Goal: Task Accomplishment & Management: Manage account settings

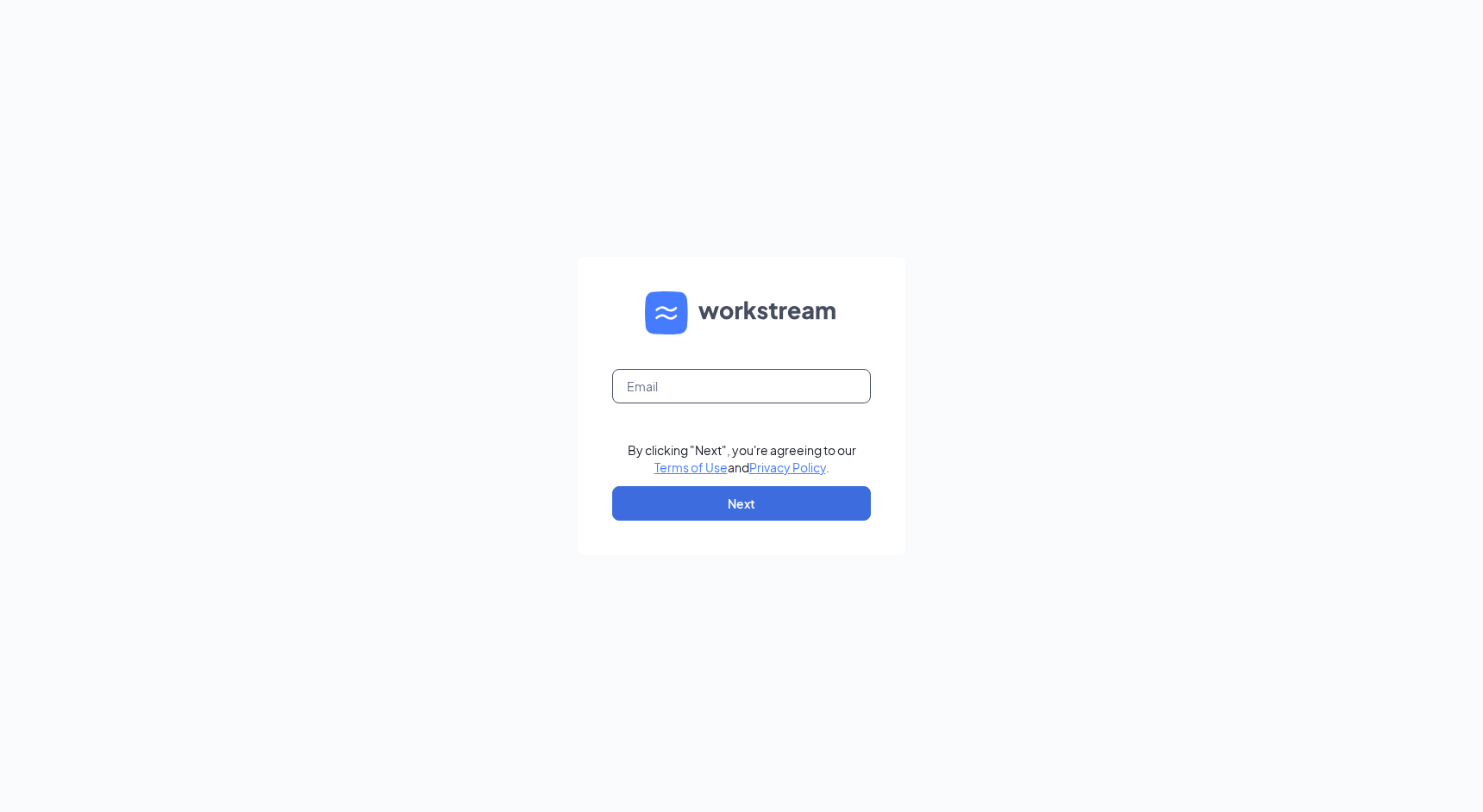
click at [682, 396] on input "text" at bounding box center [741, 385] width 259 height 34
type input "smoothieking1188@live.com"
click at [704, 505] on button "Next" at bounding box center [741, 503] width 259 height 34
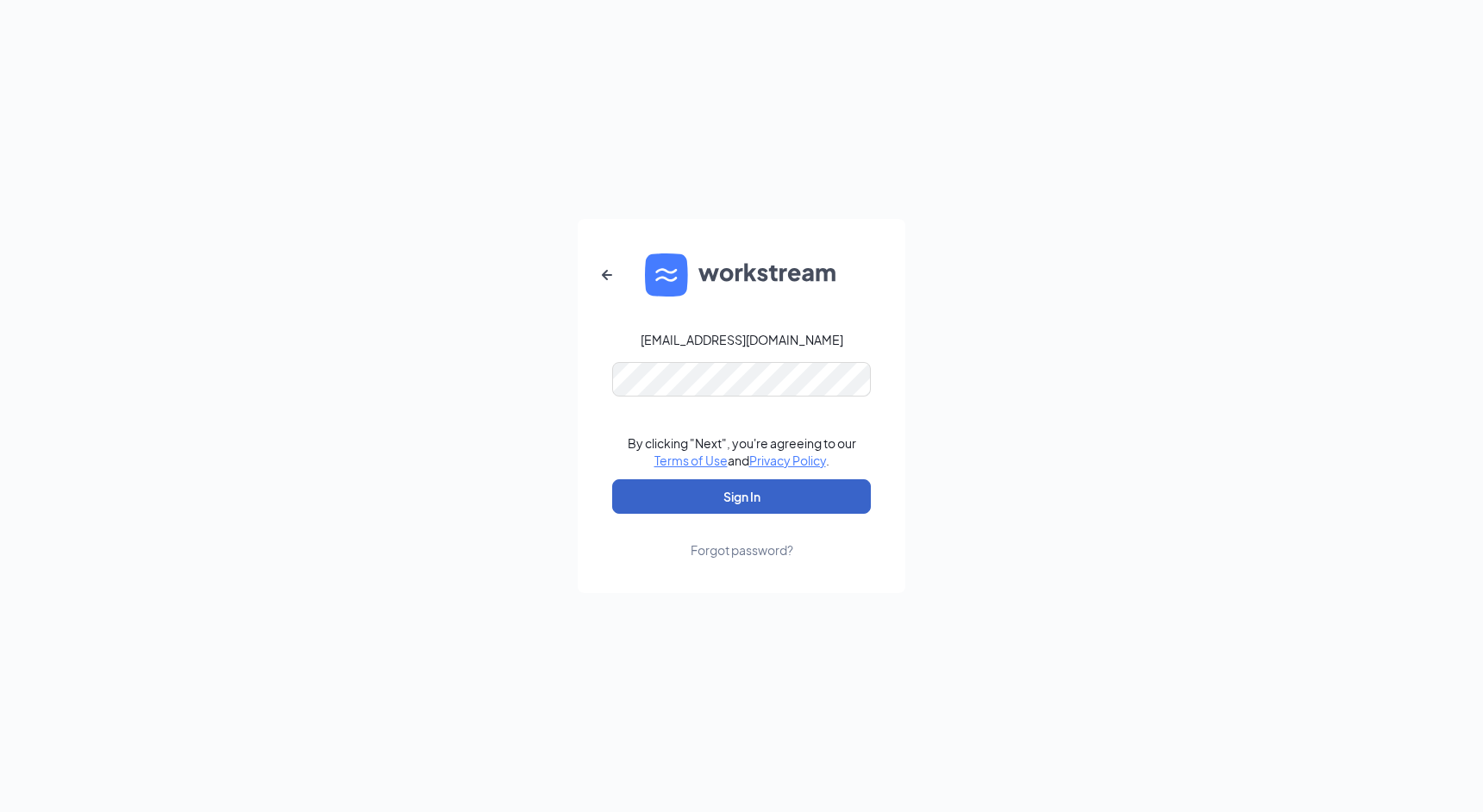
click at [727, 507] on button "Sign In" at bounding box center [741, 496] width 259 height 34
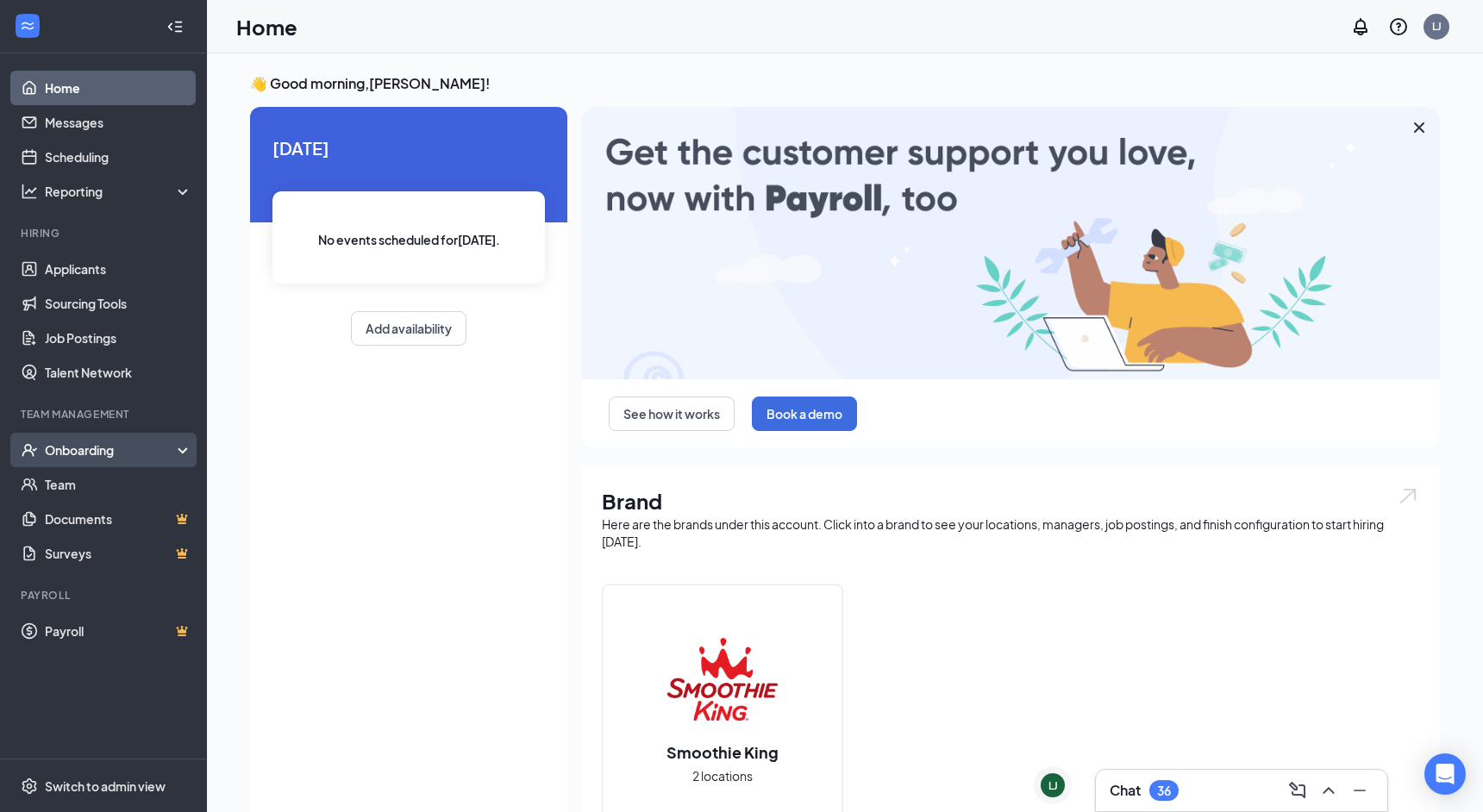
click at [123, 447] on div "Onboarding" at bounding box center [111, 450] width 133 height 18
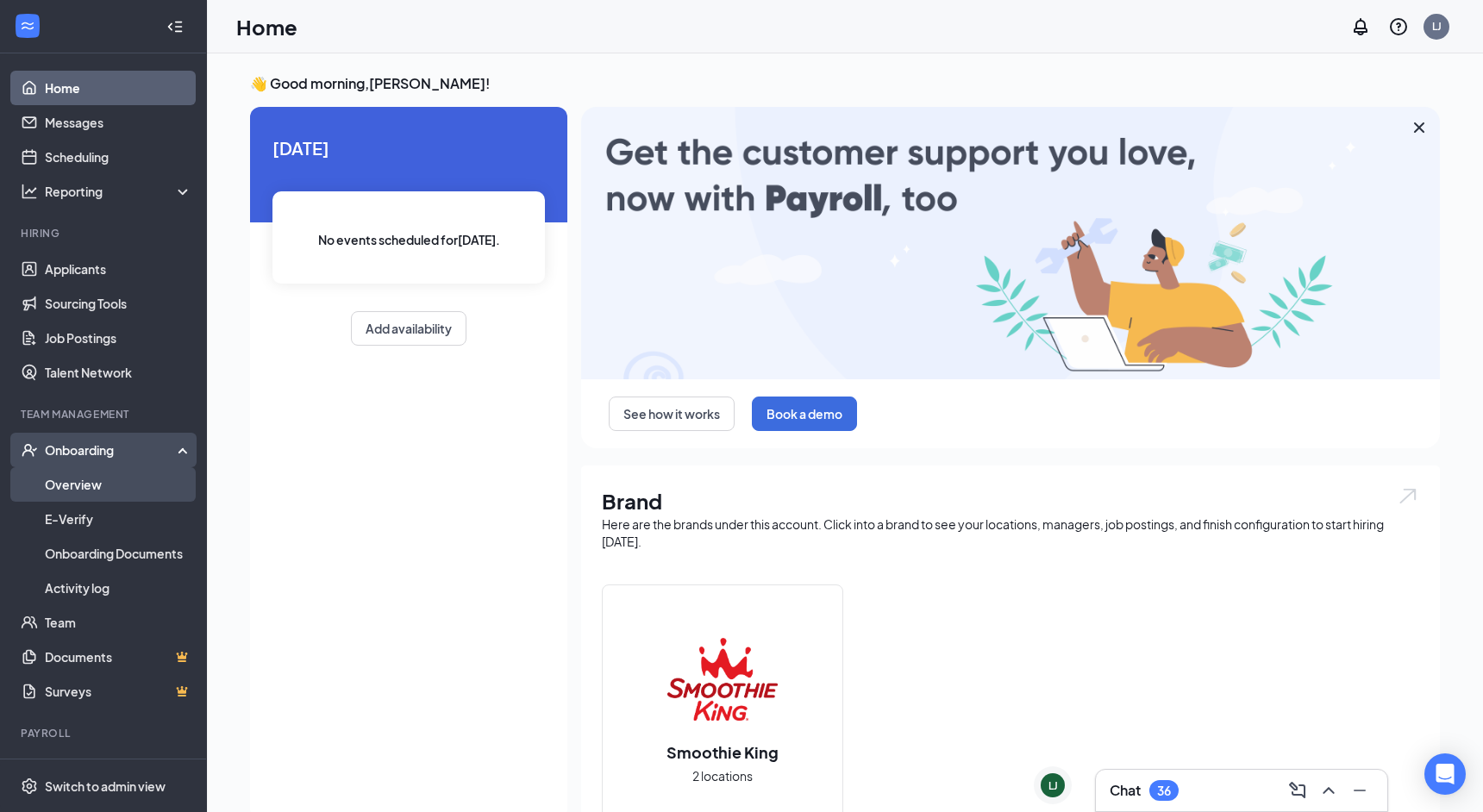
click at [102, 478] on link "Overview" at bounding box center [119, 483] width 148 height 34
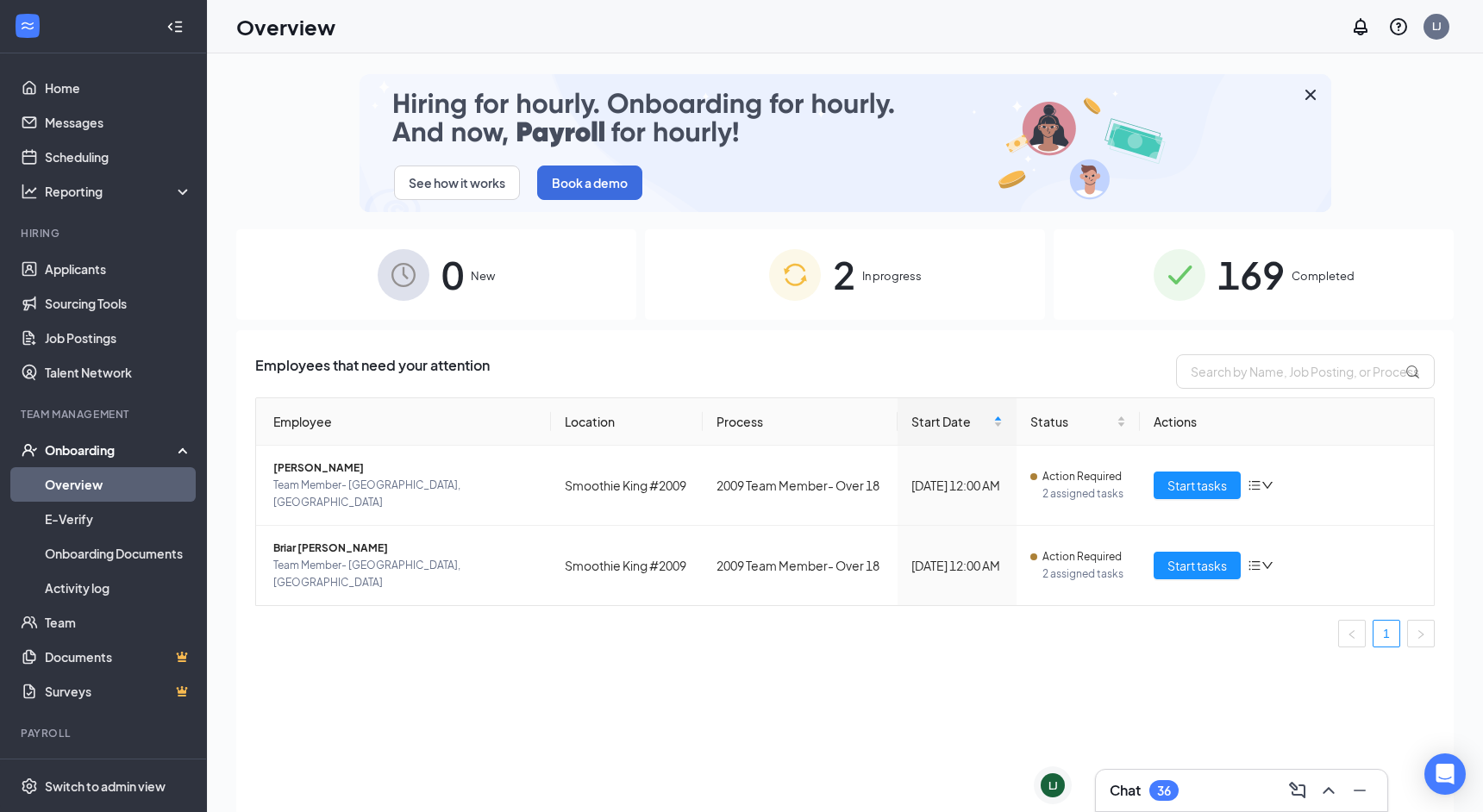
click at [1209, 801] on div "Chat 36" at bounding box center [1241, 791] width 264 height 27
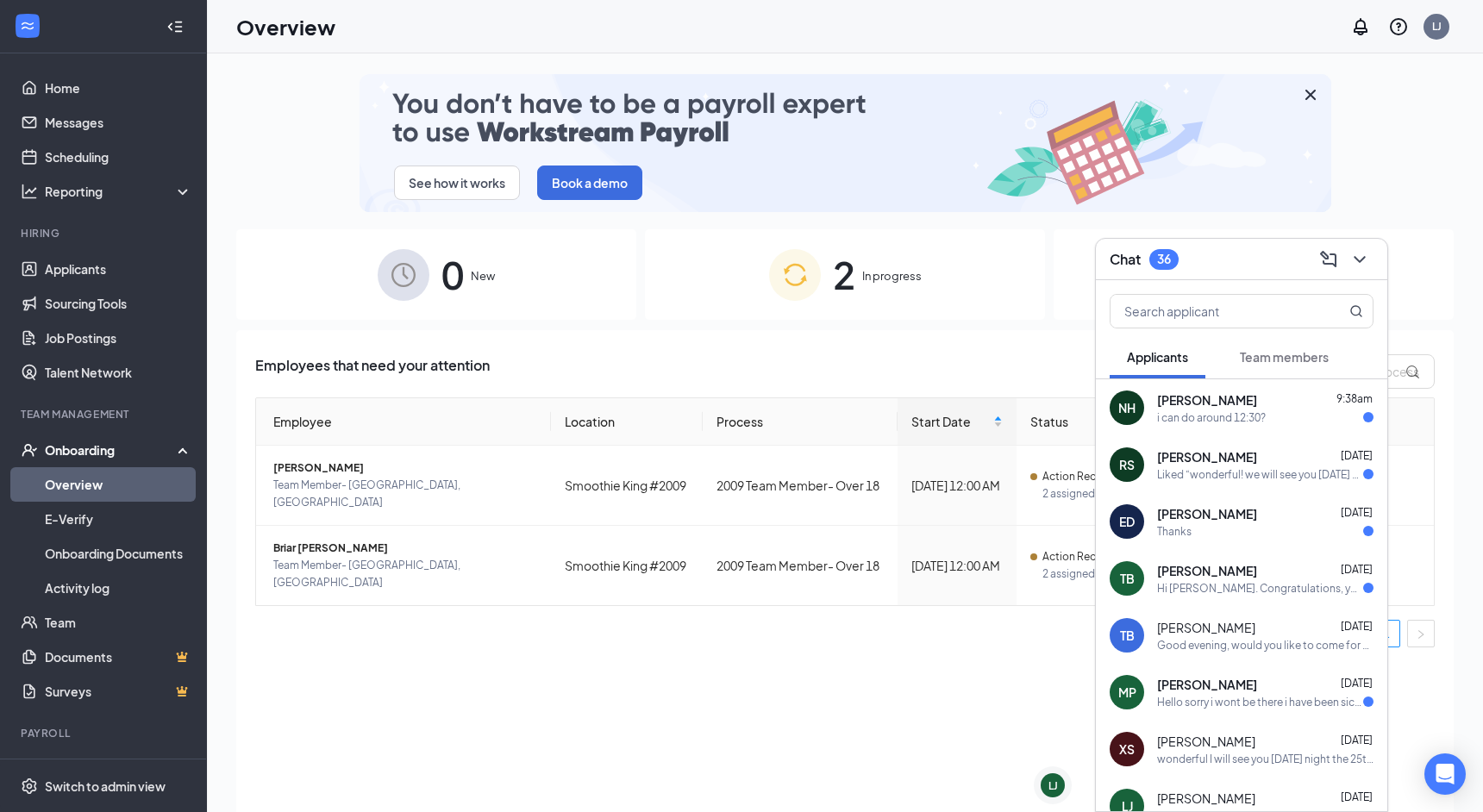
click at [486, 719] on div "Employees that need your attention Employee Location Process Start Date Status …" at bounding box center [845, 593] width 1218 height 525
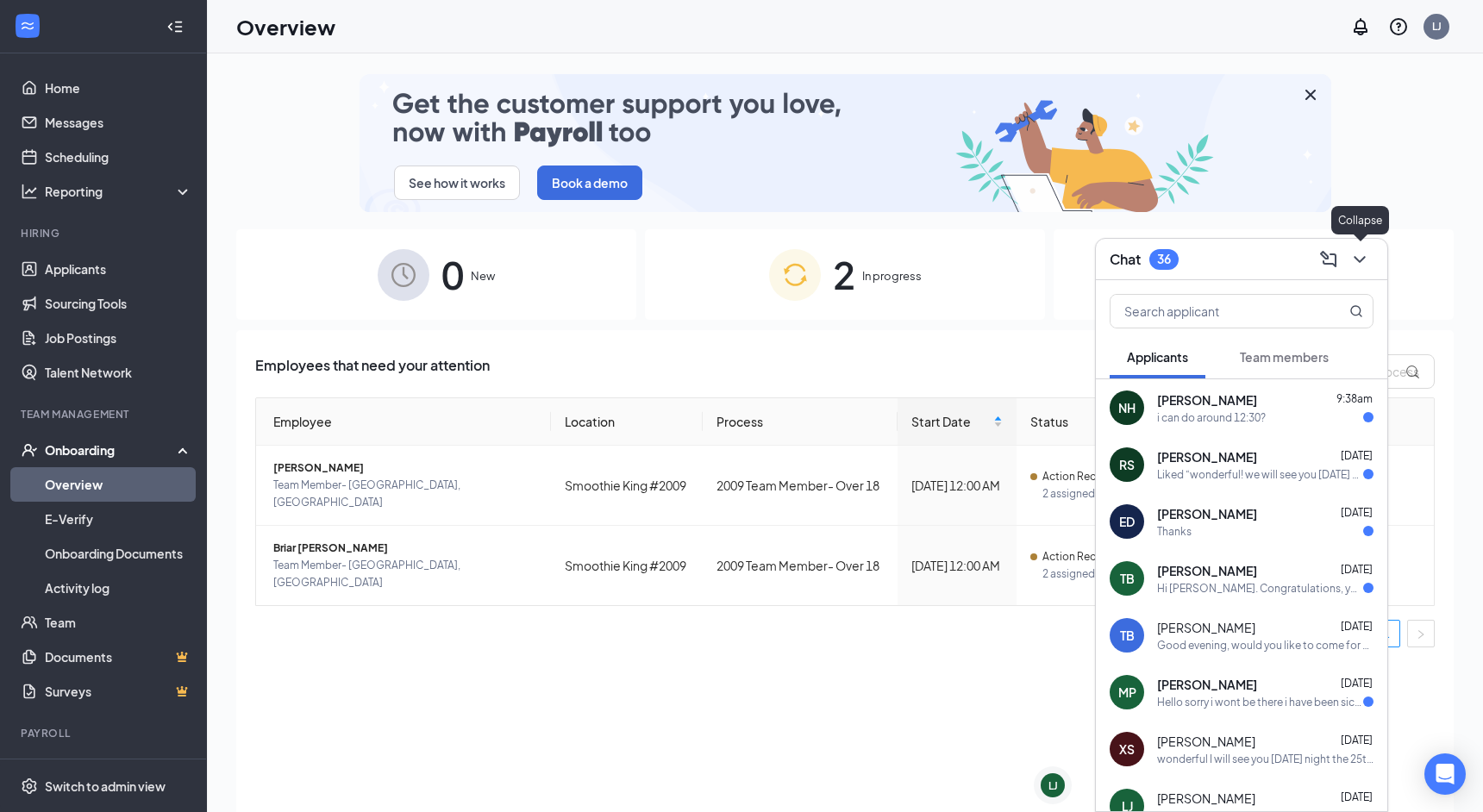
click at [1366, 266] on icon "ChevronDown" at bounding box center [1359, 259] width 20 height 20
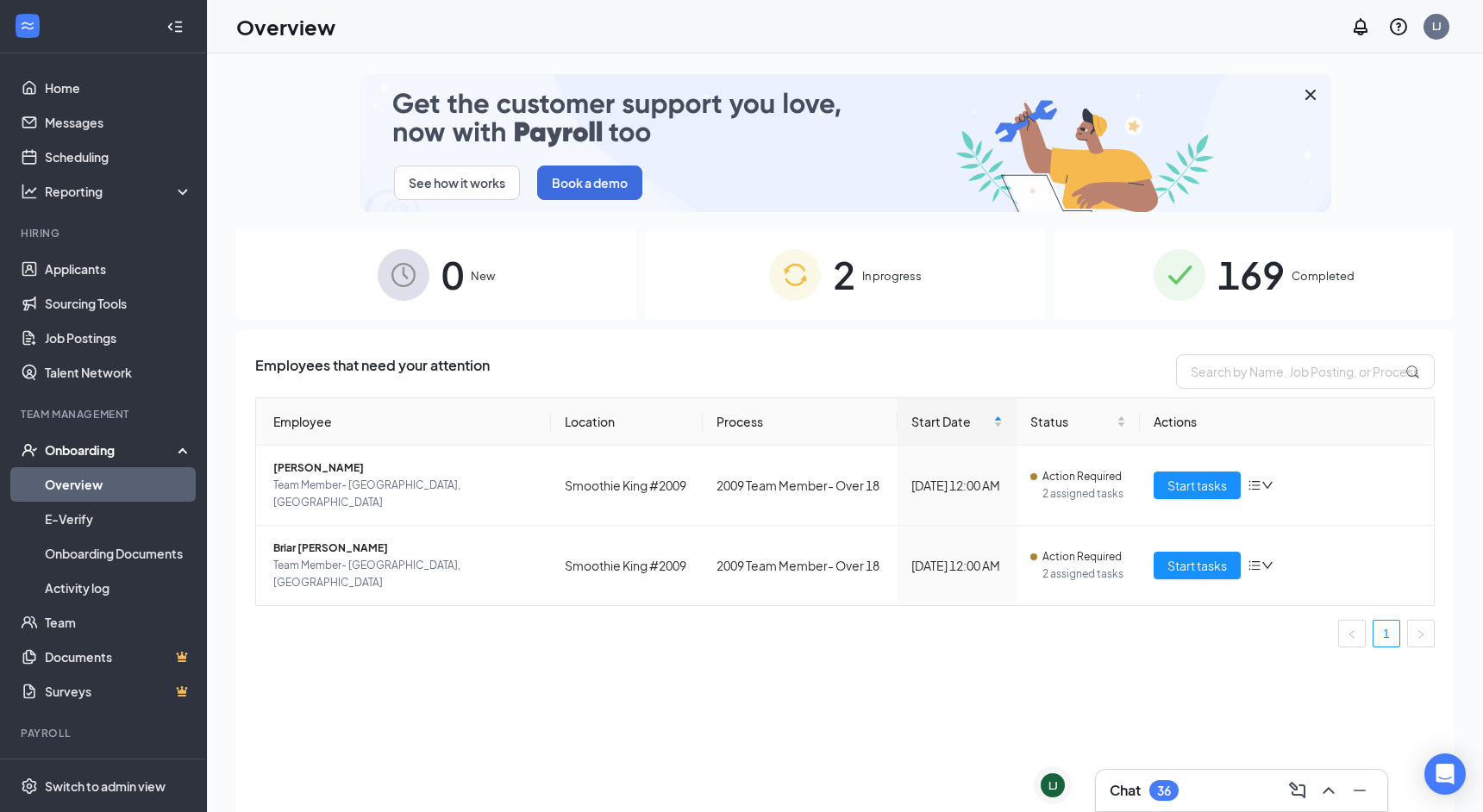
click at [1208, 272] on div "169 Completed" at bounding box center [1253, 274] width 400 height 90
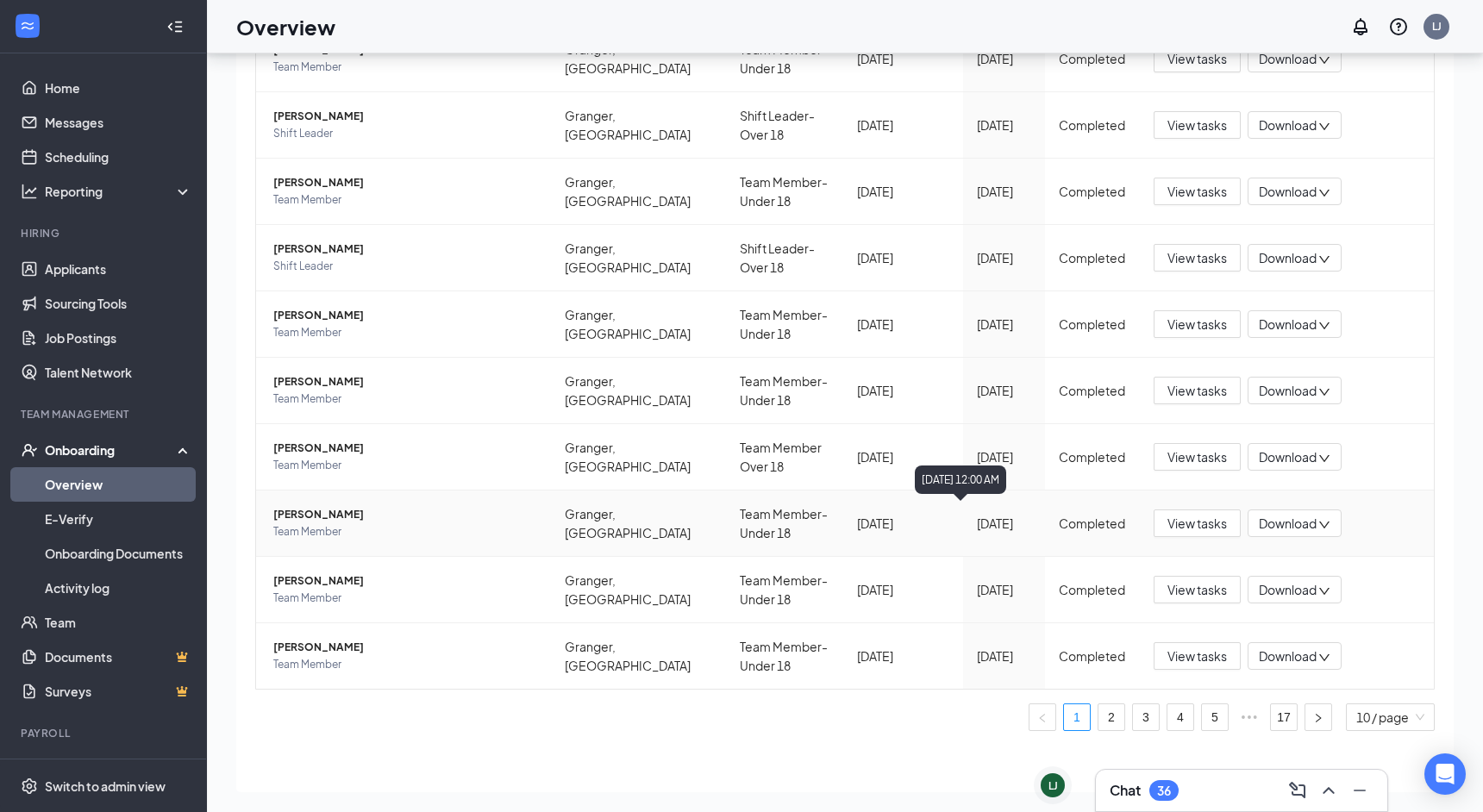
scroll to position [78, 0]
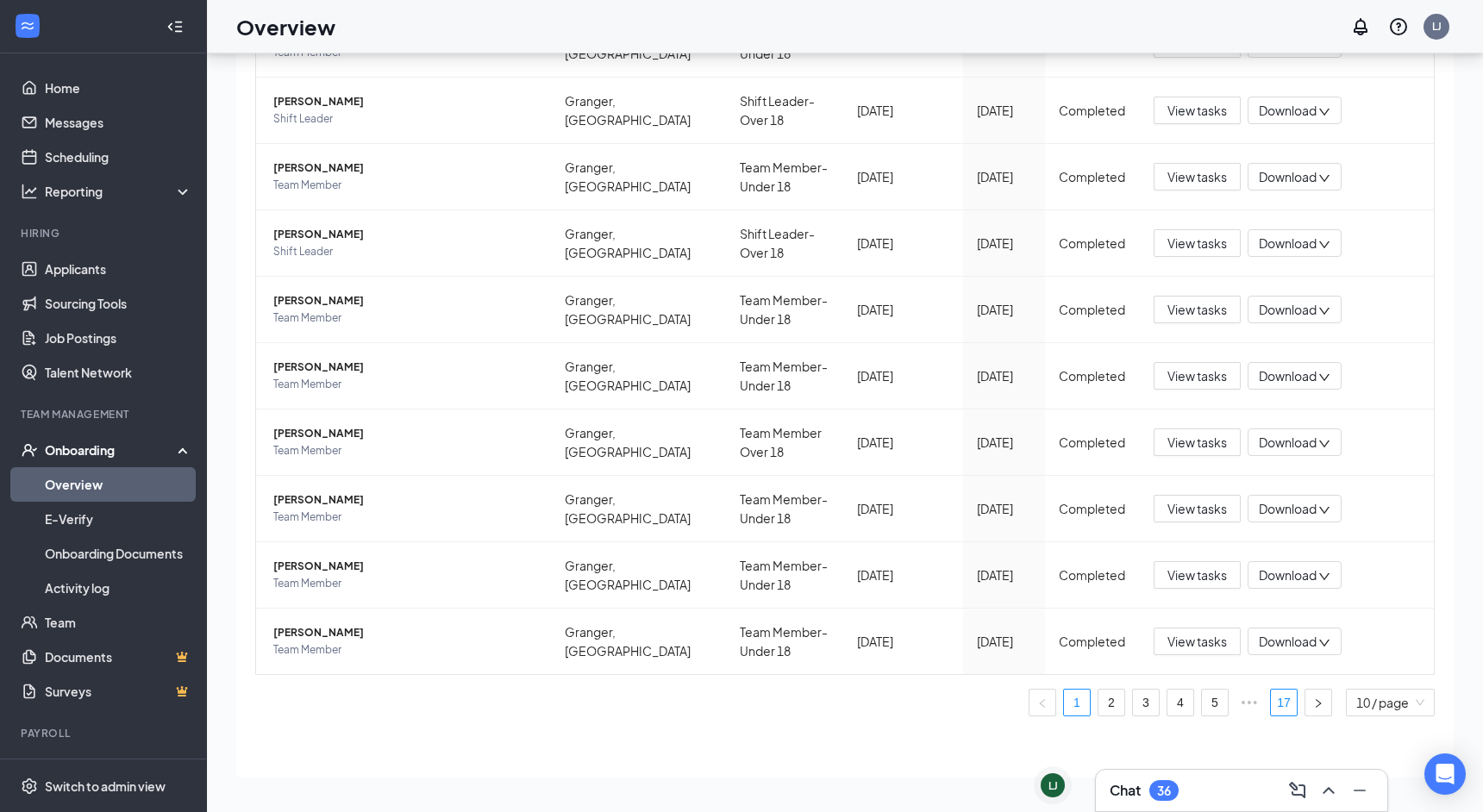
click at [1276, 707] on link "17" at bounding box center [1284, 702] width 26 height 26
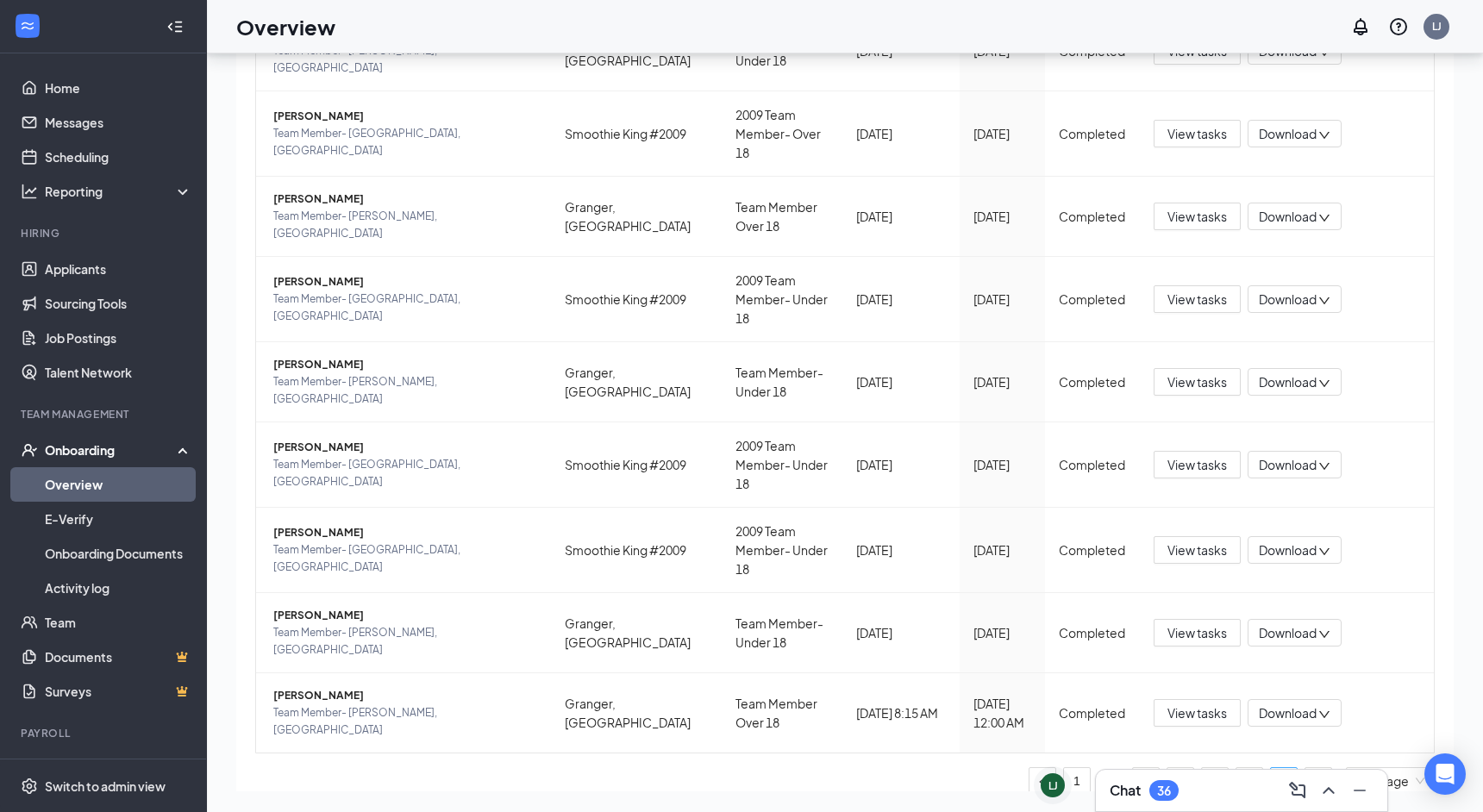
scroll to position [309, 0]
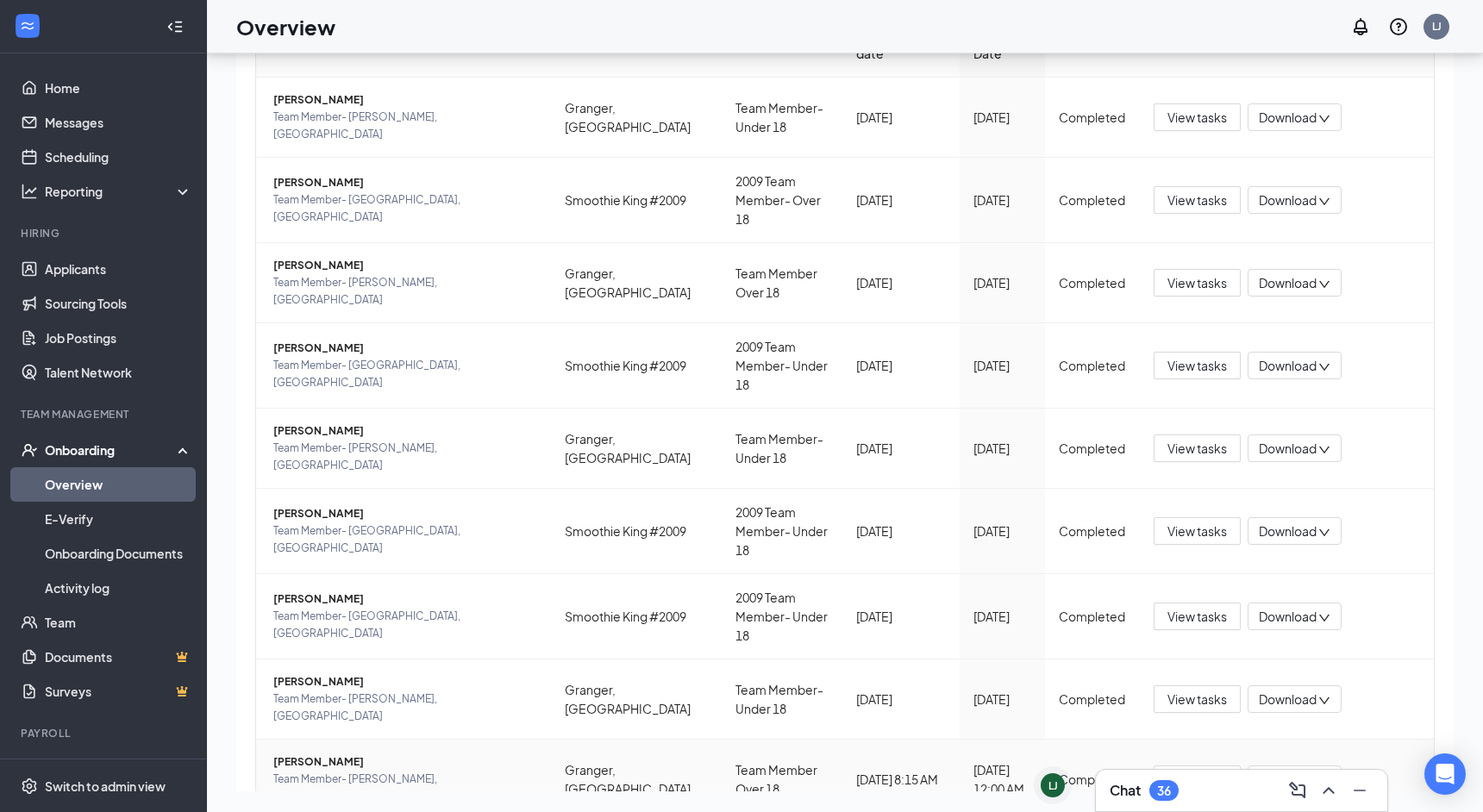
click at [320, 754] on span "[PERSON_NAME]" at bounding box center [405, 762] width 264 height 18
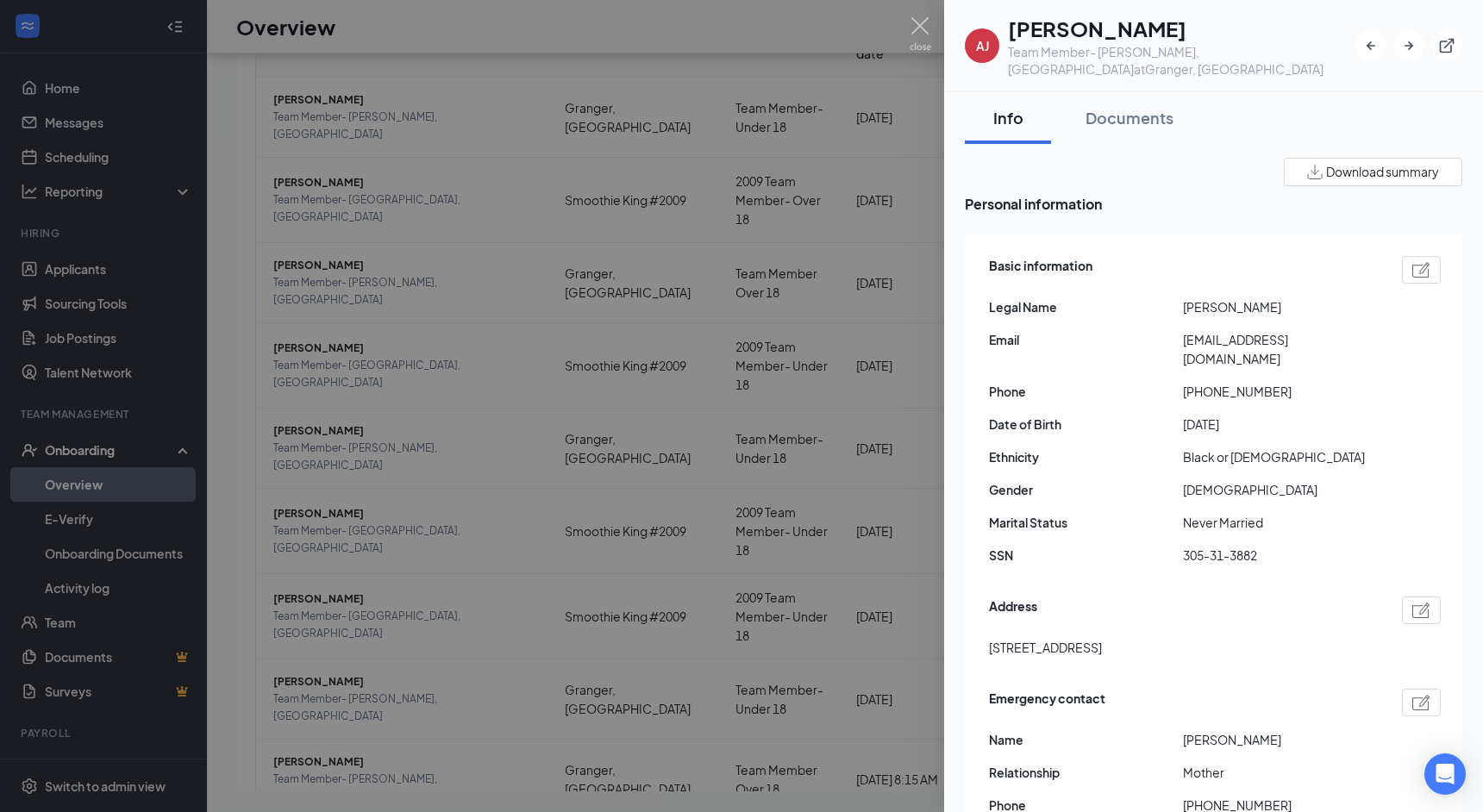
click at [811, 711] on div at bounding box center [741, 406] width 1483 height 812
